Goal: Information Seeking & Learning: Check status

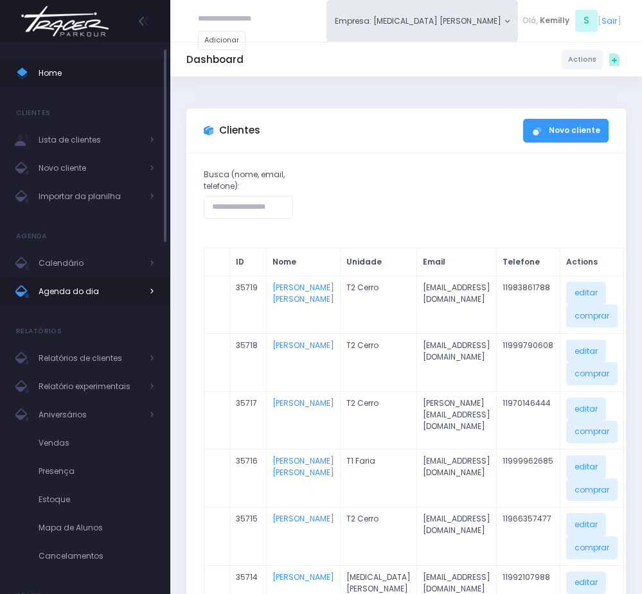
click at [81, 297] on span "Agenda do dia" at bounding box center [90, 291] width 103 height 17
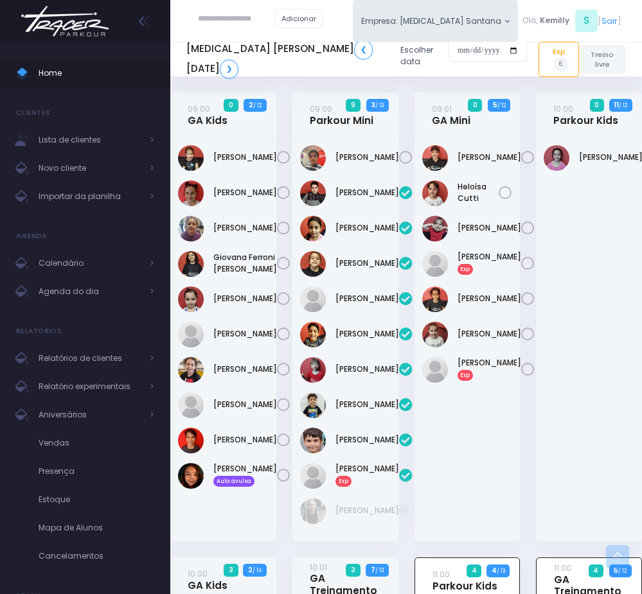
scroll to position [634, 0]
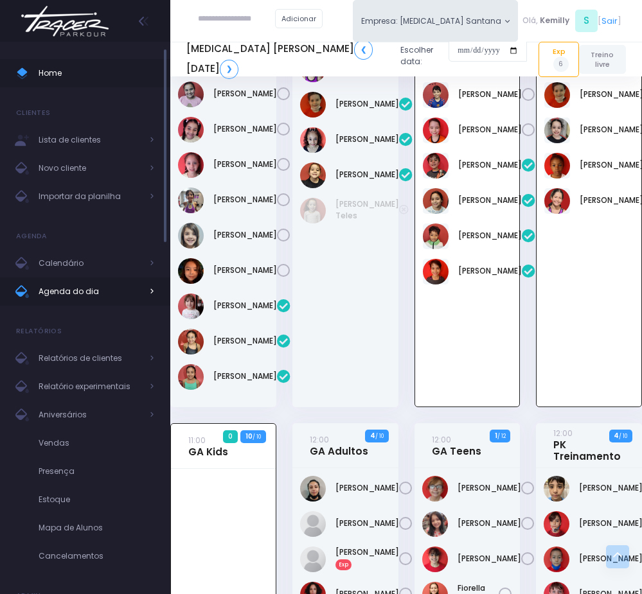
click at [98, 277] on link "Agenda do dia" at bounding box center [85, 291] width 170 height 28
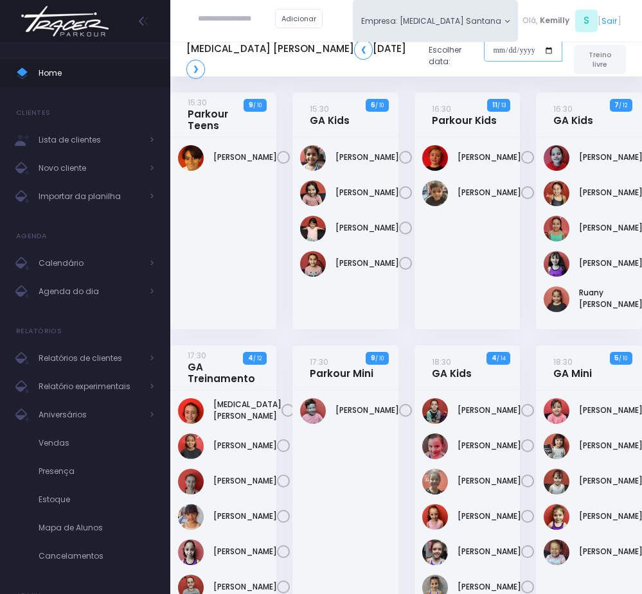
click at [485, 50] on input "date" at bounding box center [523, 50] width 78 height 23
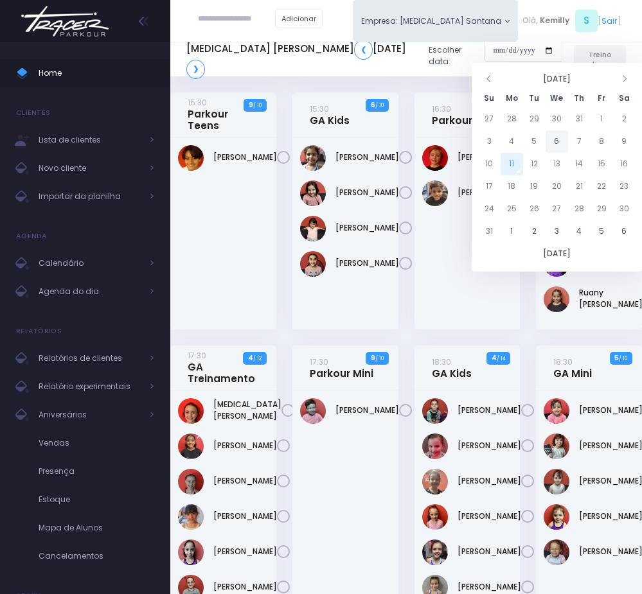
click at [561, 137] on td "6" at bounding box center [556, 141] width 22 height 22
type input "**********"
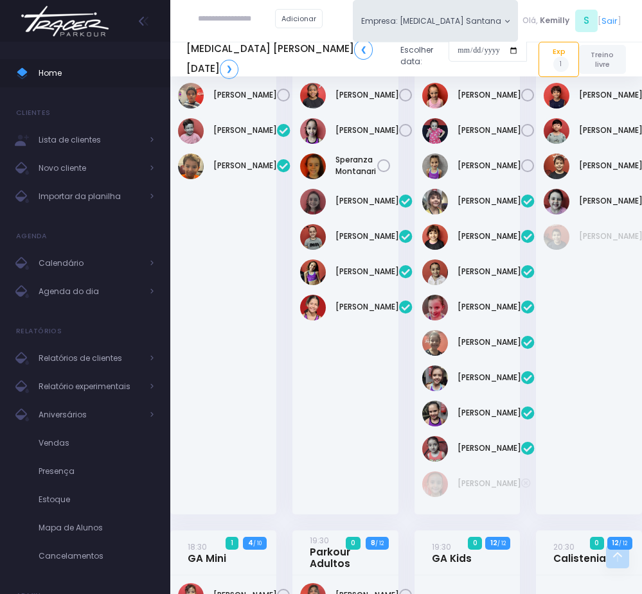
scroll to position [482, 0]
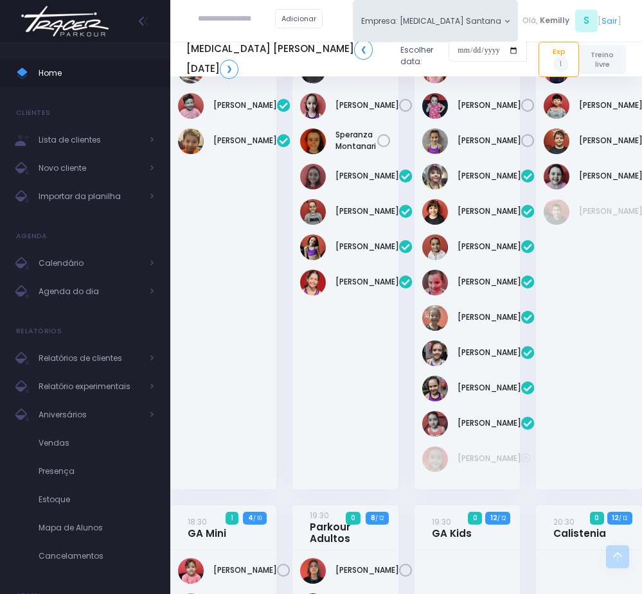
click at [207, 77] on h5 "[MEDICAL_DATA] Santana ❮ [DATE] ❯" at bounding box center [288, 59] width 204 height 39
click at [220, 72] on link "❯" at bounding box center [229, 69] width 19 height 19
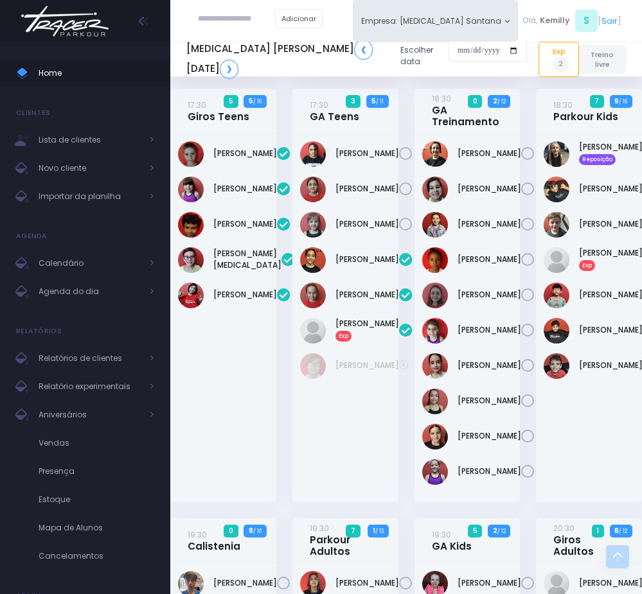
scroll to position [578, 0]
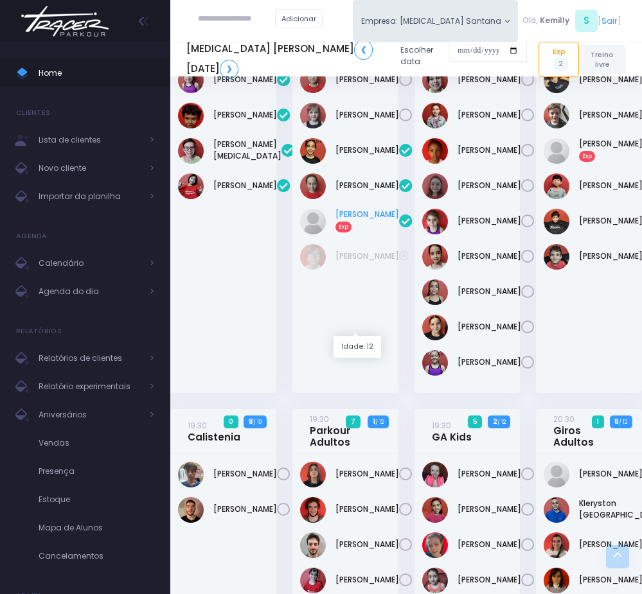
click at [335, 232] on link "Maria Eduarda Bianchi Moela Exp" at bounding box center [367, 220] width 64 height 23
click at [597, 161] on link "Giovanni Siekaniec Exp" at bounding box center [611, 149] width 64 height 23
click at [220, 66] on link "❯" at bounding box center [229, 69] width 19 height 19
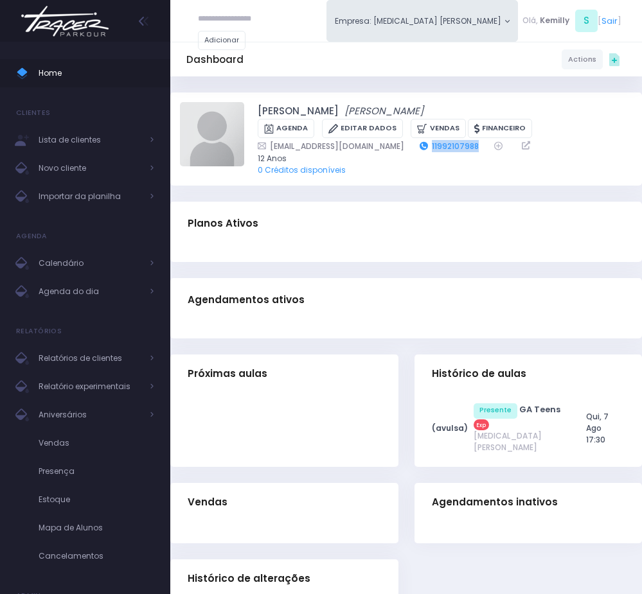
drag, startPoint x: 399, startPoint y: 148, endPoint x: 461, endPoint y: 148, distance: 62.3
click at [461, 148] on div "yolandabianchi@hotmail.com 11992107988" at bounding box center [437, 146] width 359 height 12
copy link "11992107988"
drag, startPoint x: 250, startPoint y: 112, endPoint x: 403, endPoint y: 110, distance: 152.2
click at [403, 110] on div "Maria Eduarda Bianchi Moela Maria Eduarda Bianchi Moela Agenda Editar Dados Ven…" at bounding box center [406, 139] width 452 height 74
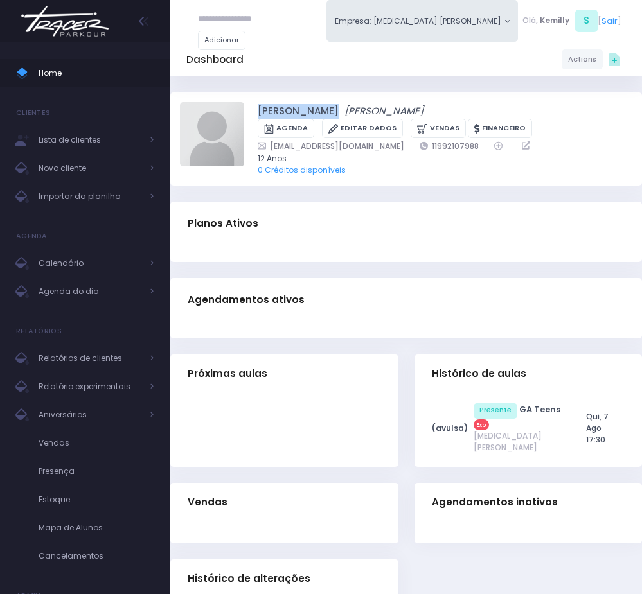
copy div "Maria Eduarda Bianchi Moela"
click at [68, 279] on link "Agenda do dia" at bounding box center [85, 291] width 170 height 28
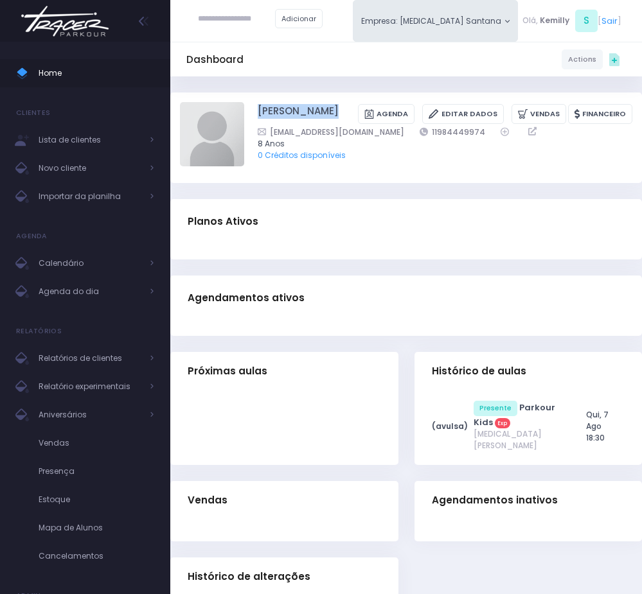
drag, startPoint x: 252, startPoint y: 112, endPoint x: 358, endPoint y: 110, distance: 106.0
click at [358, 110] on div "[PERSON_NAME] [GEOGRAPHIC_DATA] Editar Dados [GEOGRAPHIC_DATA] Financeiro 11984…" at bounding box center [406, 137] width 452 height 71
copy div "[PERSON_NAME]"
drag, startPoint x: 389, startPoint y: 128, endPoint x: 457, endPoint y: 130, distance: 68.1
click at [457, 130] on div "a_siekaniec@hotmail.com 11984449974" at bounding box center [437, 132] width 359 height 12
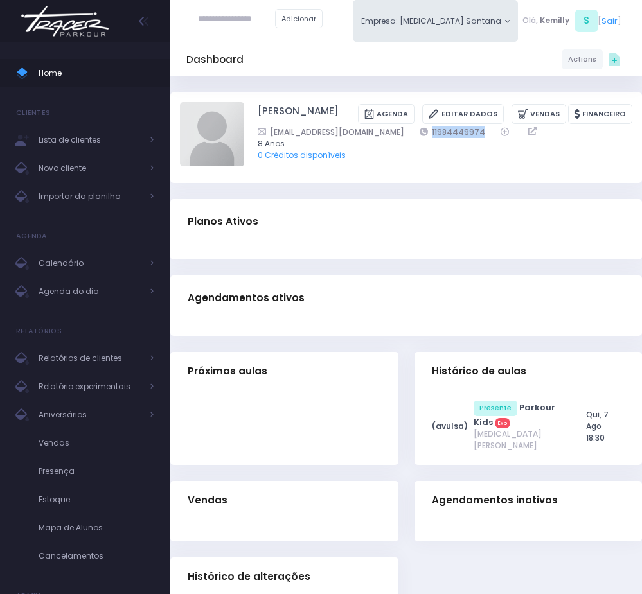
copy link "11984449974"
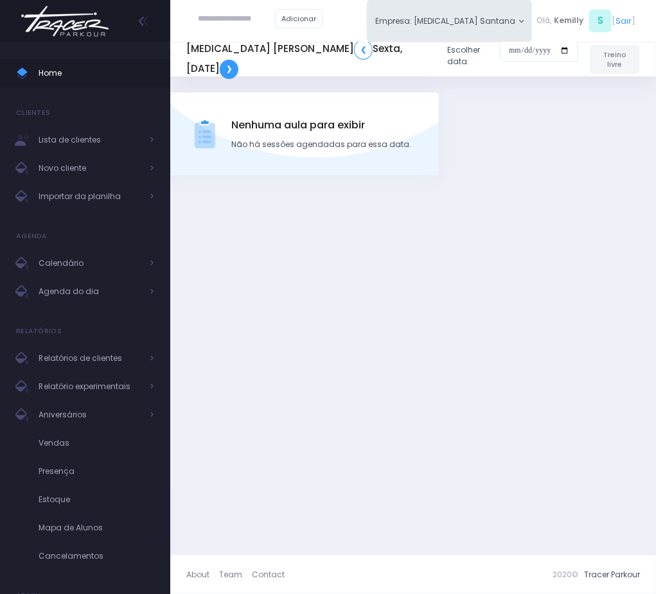
click at [238, 60] on link "❯" at bounding box center [229, 69] width 19 height 19
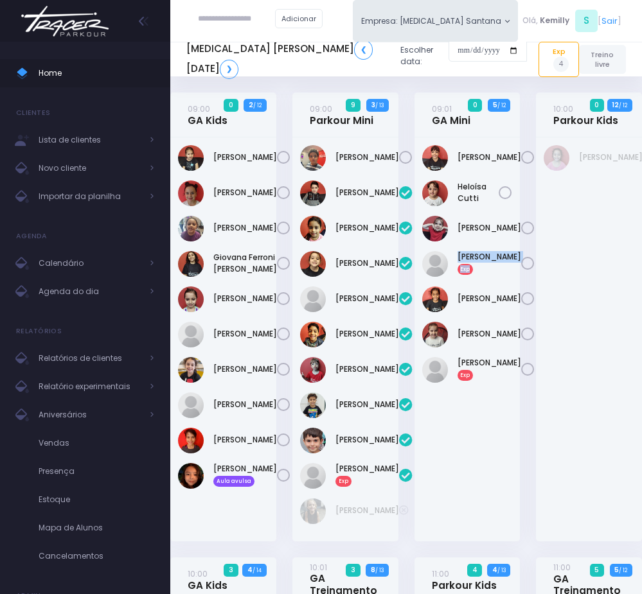
drag, startPoint x: 453, startPoint y: 261, endPoint x: 507, endPoint y: 275, distance: 55.9
click at [507, 275] on div "Liz Drebtchinsky Exp" at bounding box center [467, 264] width 91 height 26
copy div "Liz Drebtchinsky Exp"
drag, startPoint x: 451, startPoint y: 378, endPoint x: 492, endPoint y: 392, distance: 42.6
click at [492, 383] on div "Pérola Mathias Exp" at bounding box center [467, 370] width 91 height 26
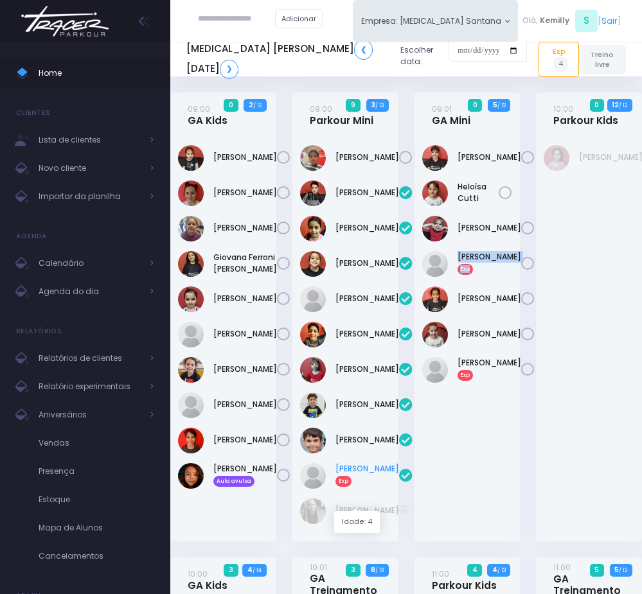
copy link "Tommaso Gallo"
drag, startPoint x: 330, startPoint y: 485, endPoint x: 358, endPoint y: 497, distance: 30.5
click at [358, 489] on div "Tommaso Gallo Exp" at bounding box center [345, 476] width 91 height 26
drag, startPoint x: 451, startPoint y: 376, endPoint x: 496, endPoint y: 397, distance: 49.4
click at [496, 397] on div "Diana Ferreira" at bounding box center [467, 339] width 106 height 404
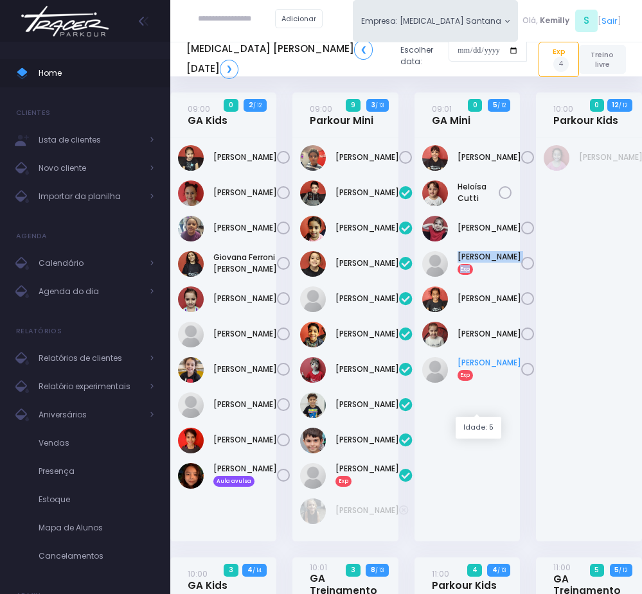
copy link "Pérola Mathias"
click at [526, 455] on div "09:01 GA Mini 0 5 / 12" at bounding box center [467, 324] width 122 height 465
click at [354, 486] on link "Tommaso Gallo Exp" at bounding box center [367, 474] width 64 height 23
click at [471, 270] on link "Liz Drebtchinsky Exp" at bounding box center [489, 262] width 64 height 23
click at [482, 380] on link "Pérola Mathias Exp" at bounding box center [489, 368] width 64 height 23
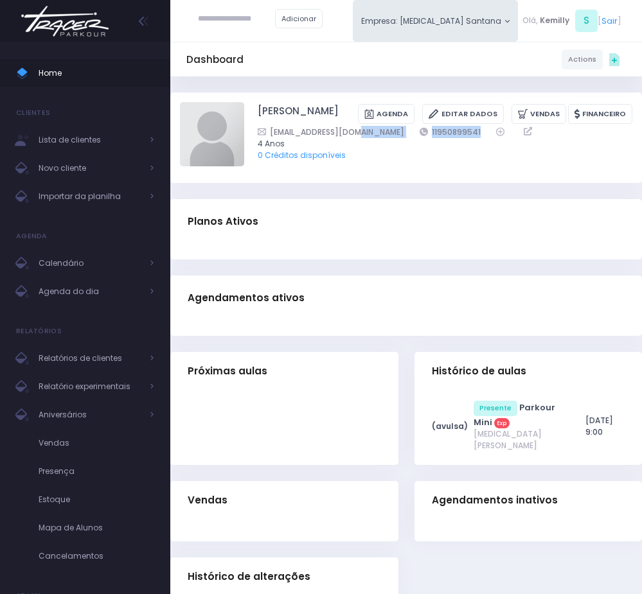
drag, startPoint x: 367, startPoint y: 143, endPoint x: 444, endPoint y: 146, distance: 77.1
click at [444, 138] on div "Eluando40@gmail.com 11950899541" at bounding box center [437, 132] width 359 height 12
copy div "11950899541"
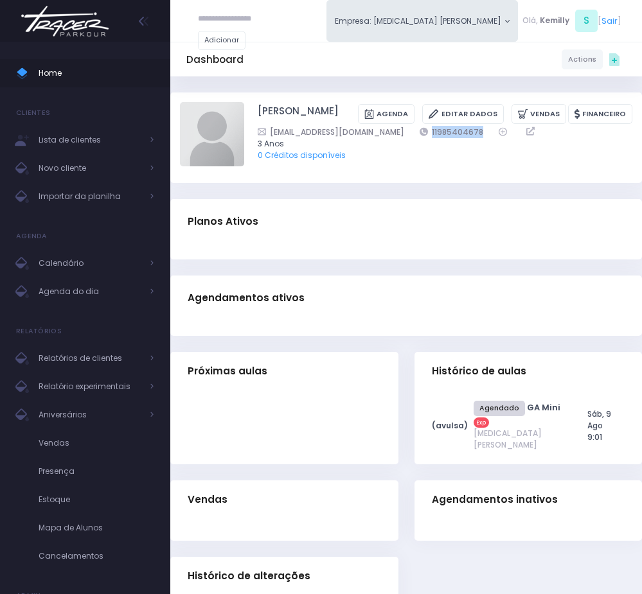
drag, startPoint x: 369, startPoint y: 134, endPoint x: 442, endPoint y: 137, distance: 73.3
click at [451, 135] on div "[EMAIL_ADDRESS][DOMAIN_NAME] 11985404678" at bounding box center [437, 132] width 359 height 12
copy div "11985404678"
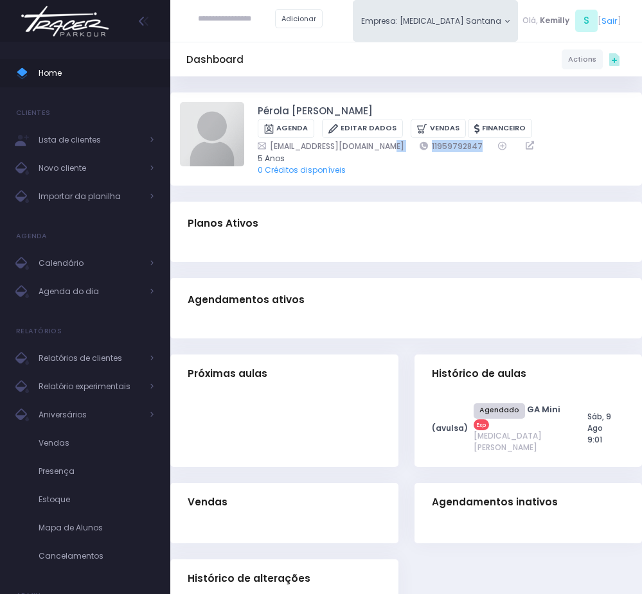
click at [470, 147] on div "[EMAIL_ADDRESS][DOMAIN_NAME] 11959792847" at bounding box center [437, 146] width 359 height 12
click at [54, 292] on span "Agenda do dia" at bounding box center [90, 291] width 103 height 17
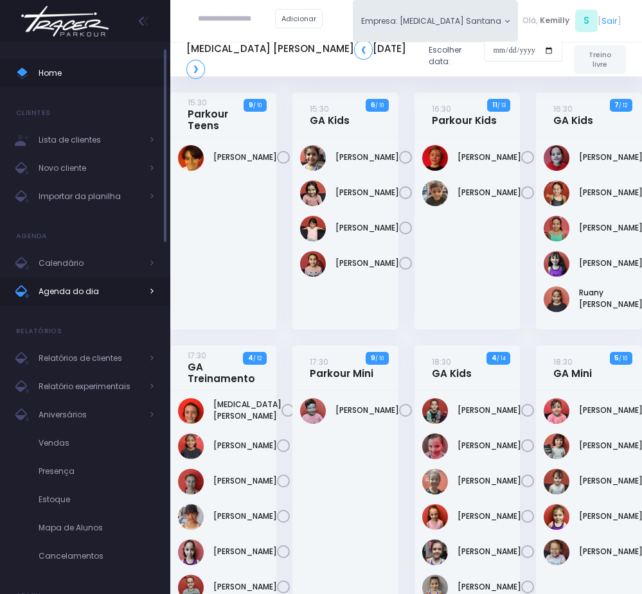
click at [105, 293] on span "Agenda do dia" at bounding box center [90, 291] width 103 height 17
